Goal: Information Seeking & Learning: Learn about a topic

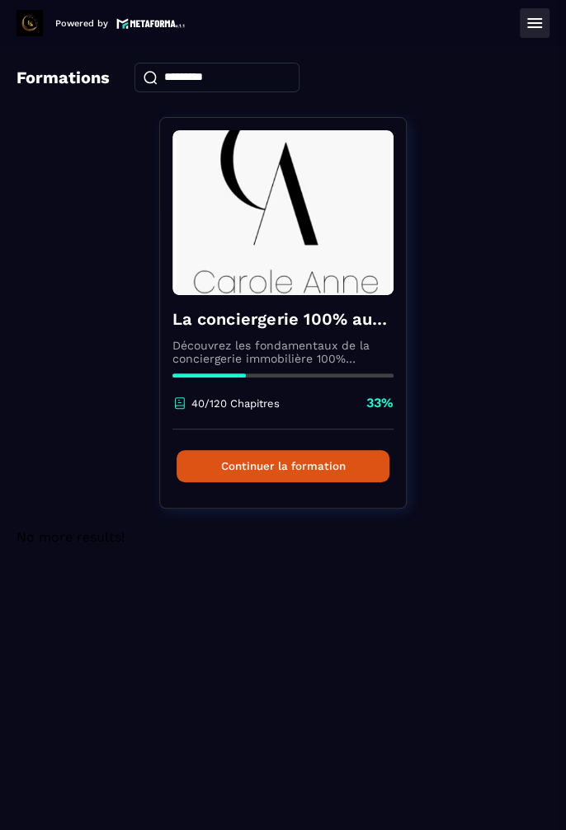
click at [280, 463] on button "Continuer la formation" at bounding box center [282, 466] width 213 height 32
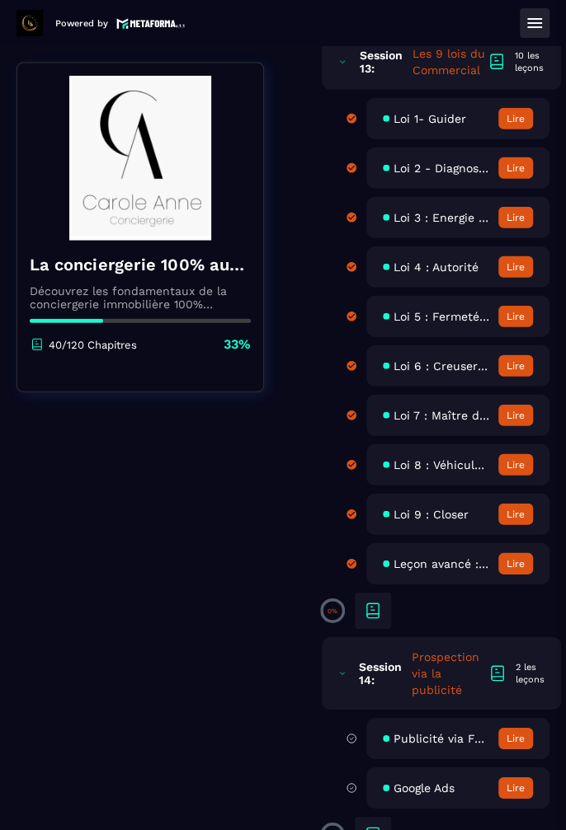
scroll to position [3365, 0]
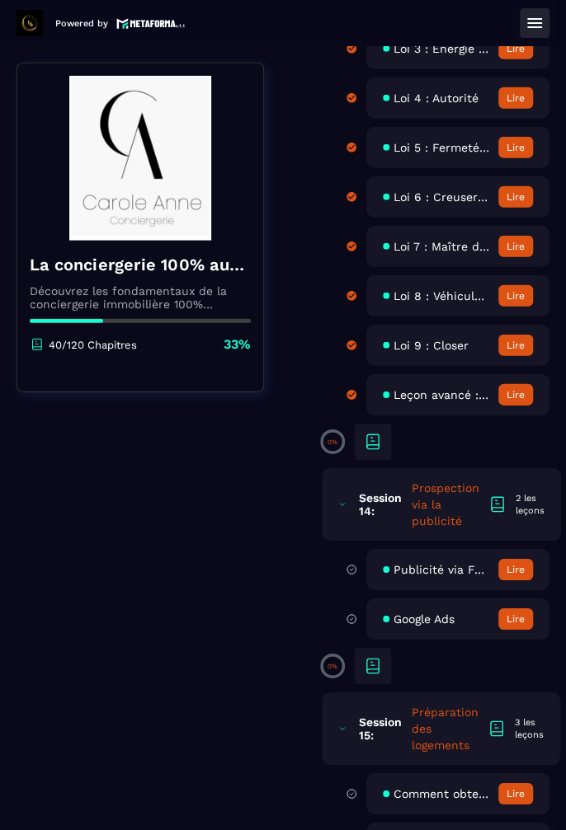
click at [515, 569] on button "Lire" at bounding box center [515, 569] width 35 height 21
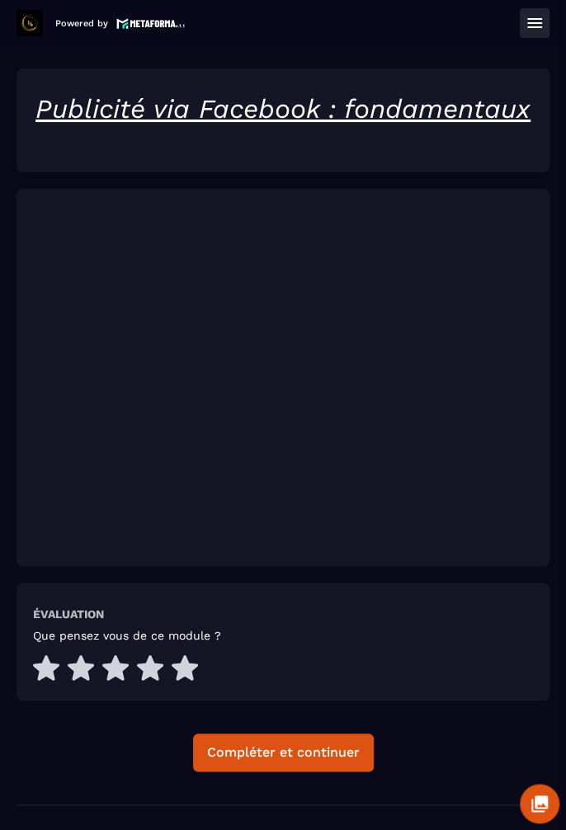
scroll to position [48, 0]
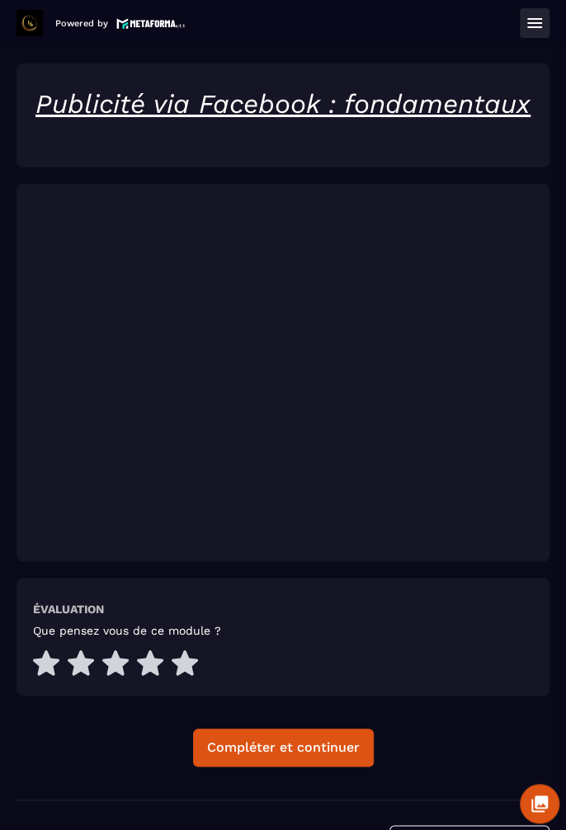
click at [189, 661] on icon at bounding box center [185, 664] width 26 height 26
click at [261, 749] on div "Compléter et continuer" at bounding box center [283, 748] width 153 height 16
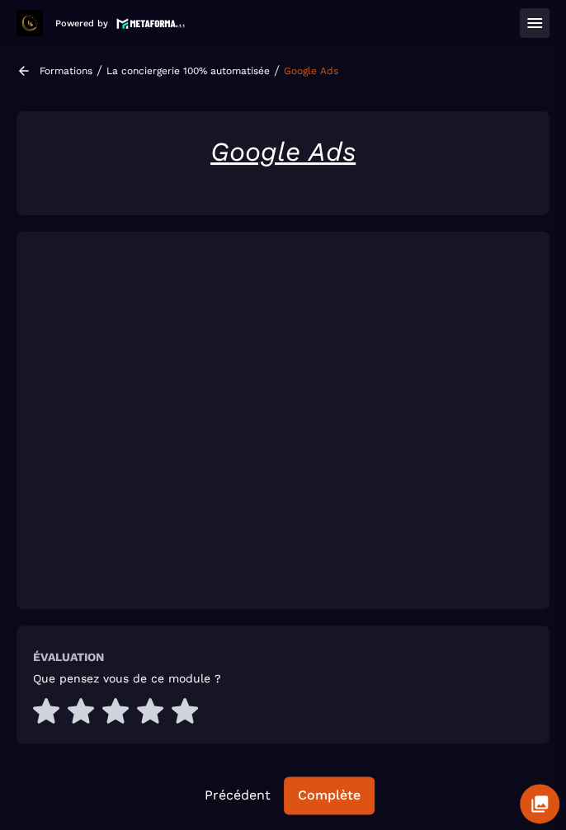
click at [176, 721] on icon at bounding box center [185, 711] width 26 height 26
click at [333, 797] on div "Complète" at bounding box center [329, 795] width 63 height 16
click at [343, 796] on div "Continuer" at bounding box center [329, 795] width 64 height 16
click at [546, 803] on icon at bounding box center [539, 804] width 16 height 16
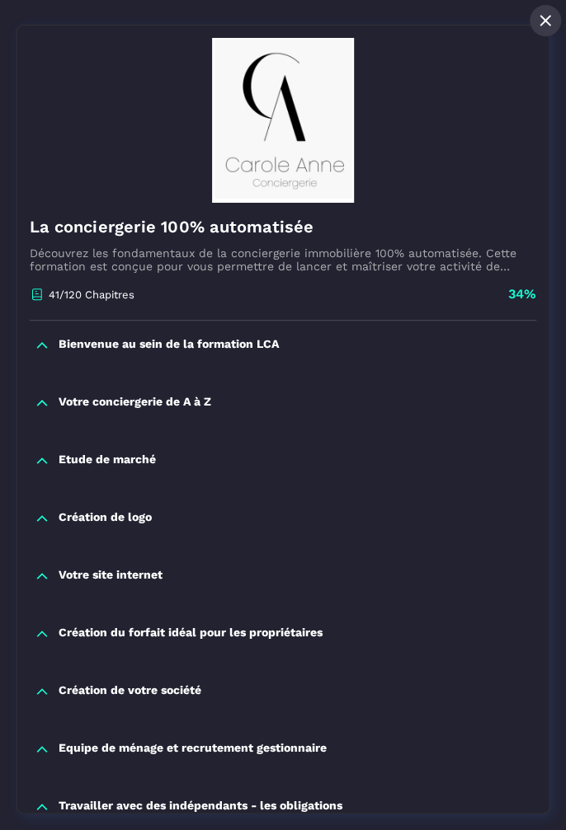
click at [538, 20] on icon at bounding box center [545, 21] width 20 height 20
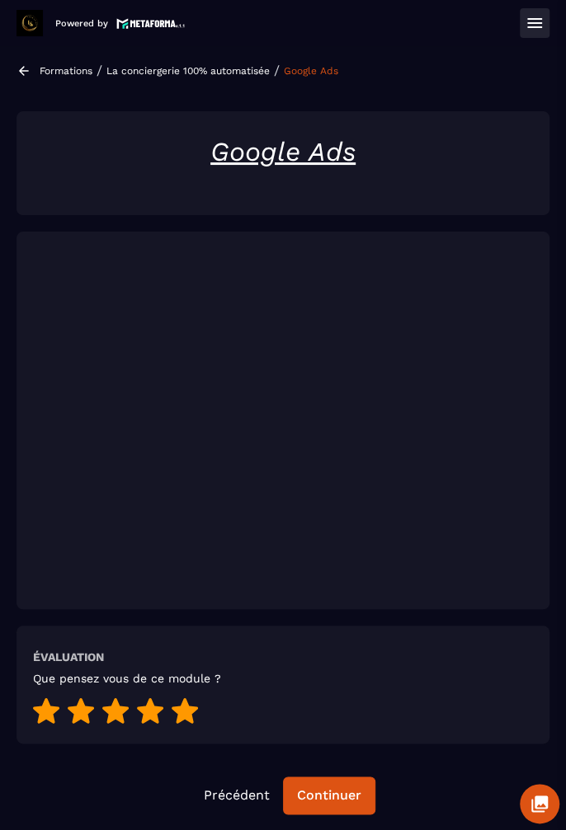
click at [533, 31] on icon at bounding box center [534, 23] width 20 height 20
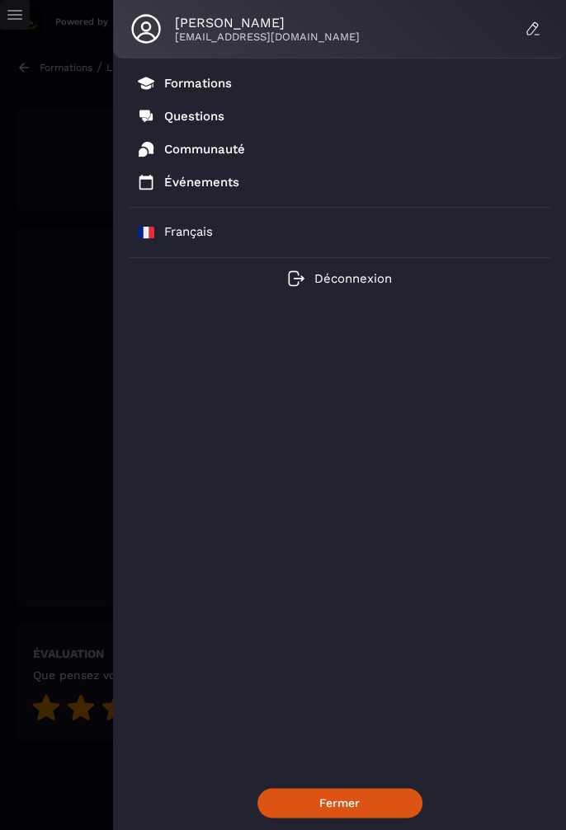
click at [202, 86] on p "Formations" at bounding box center [198, 83] width 68 height 15
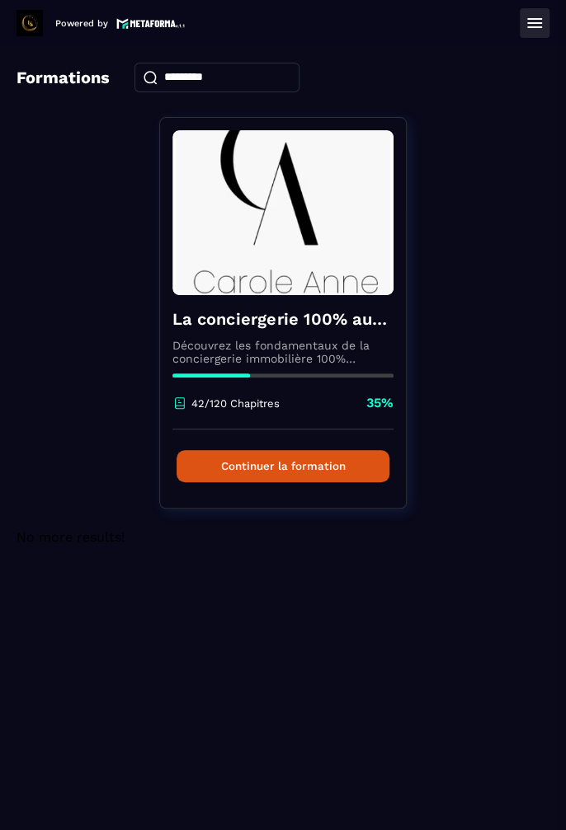
click at [333, 463] on button "Continuer la formation" at bounding box center [282, 466] width 213 height 32
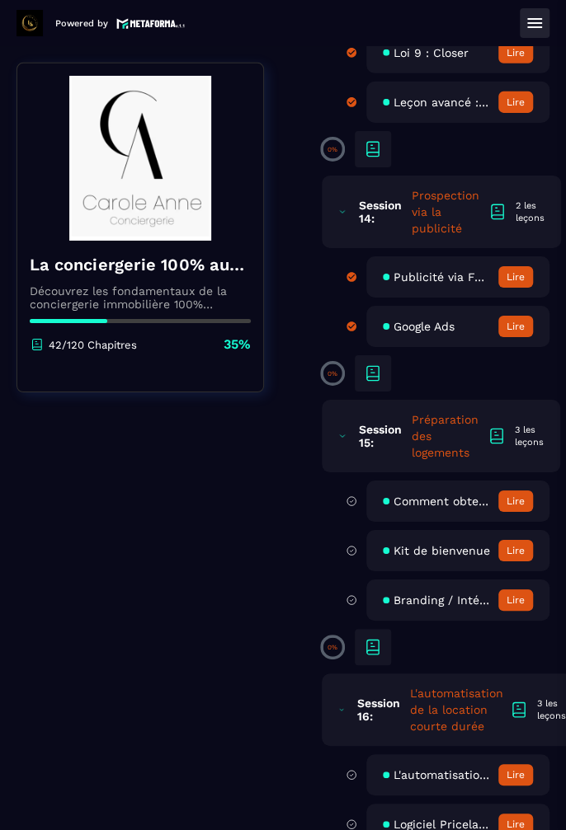
scroll to position [3678, 0]
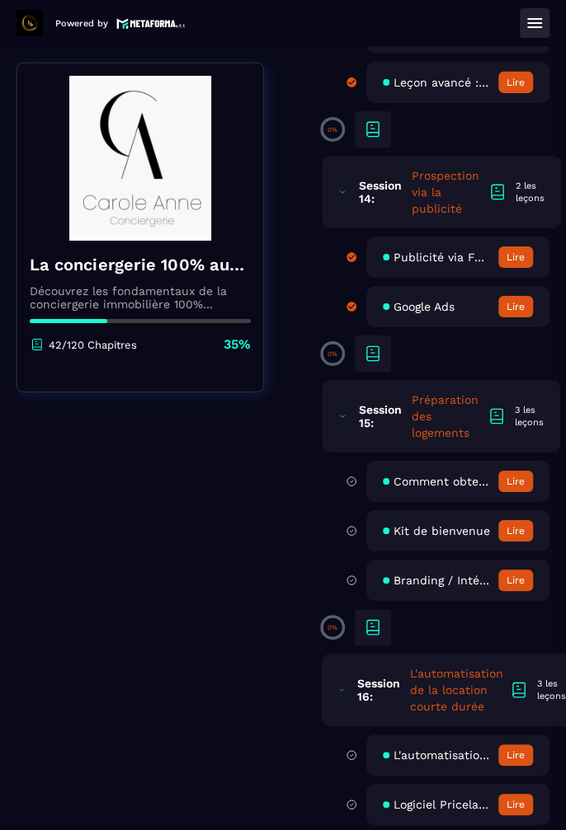
click at [505, 475] on button "Lire" at bounding box center [515, 481] width 35 height 21
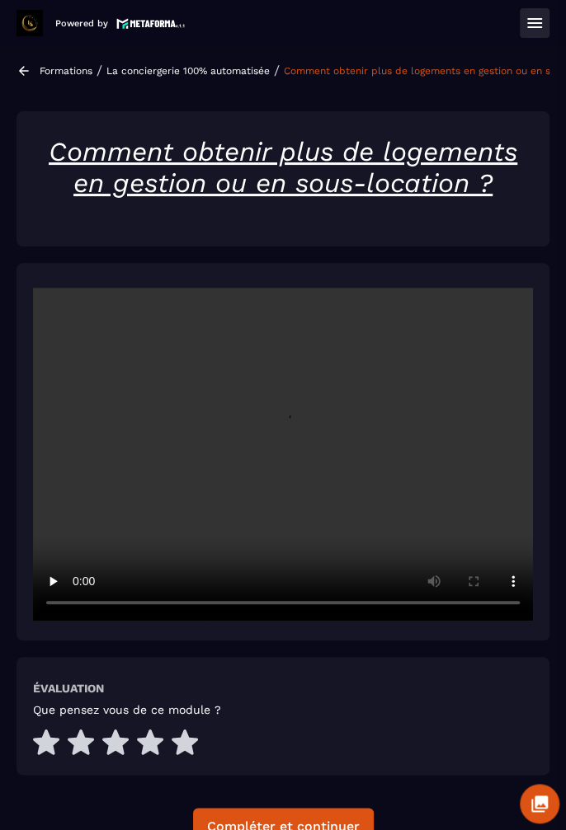
scroll to position [48, 0]
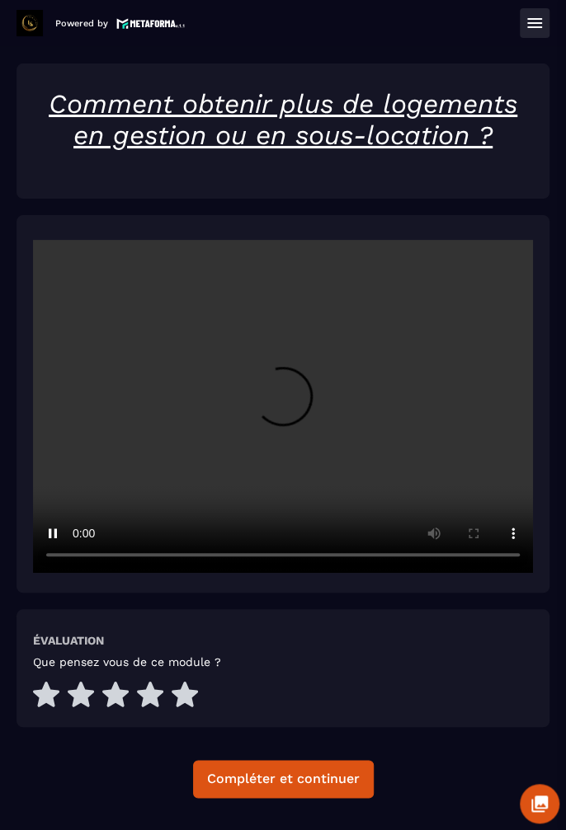
click at [192, 690] on icon at bounding box center [185, 695] width 26 height 26
click at [324, 780] on div "Compléter et continuer" at bounding box center [283, 779] width 153 height 16
